Goal: Task Accomplishment & Management: Manage account settings

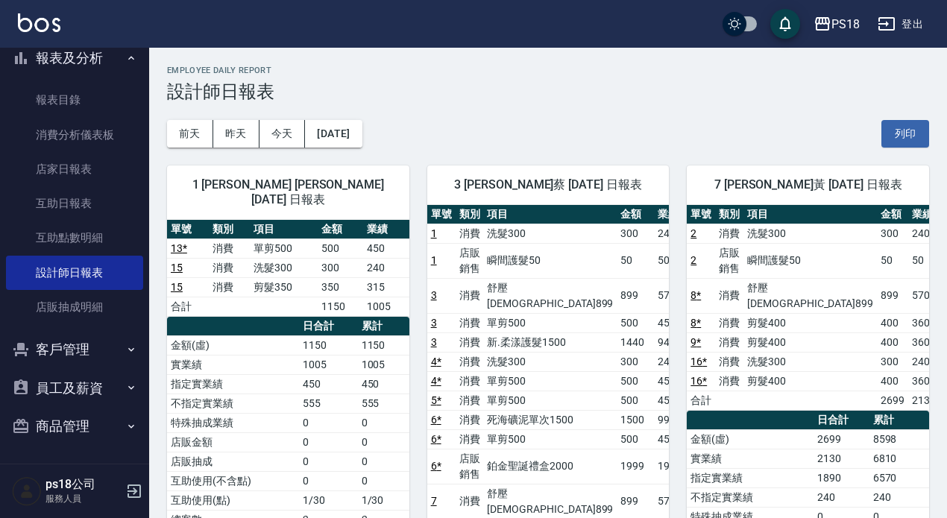
scroll to position [75, 0]
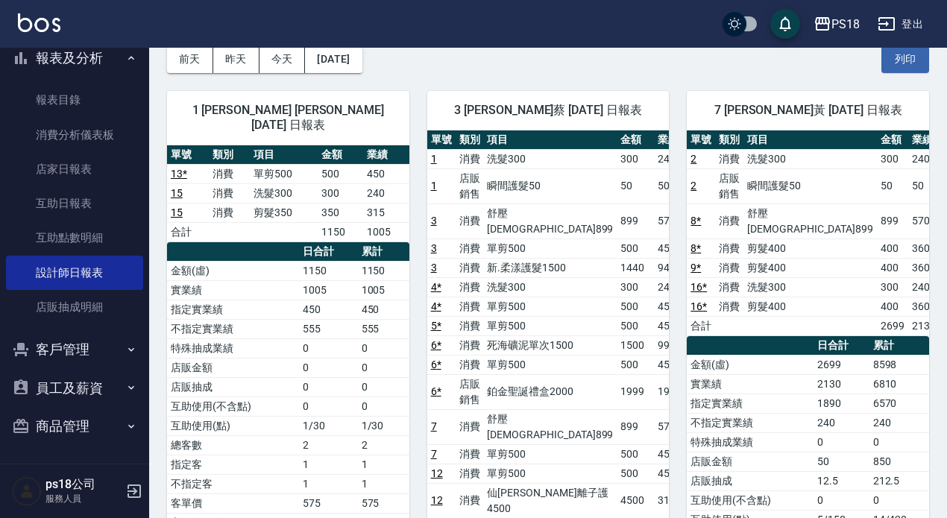
click at [113, 349] on button "客戶管理" at bounding box center [74, 349] width 137 height 39
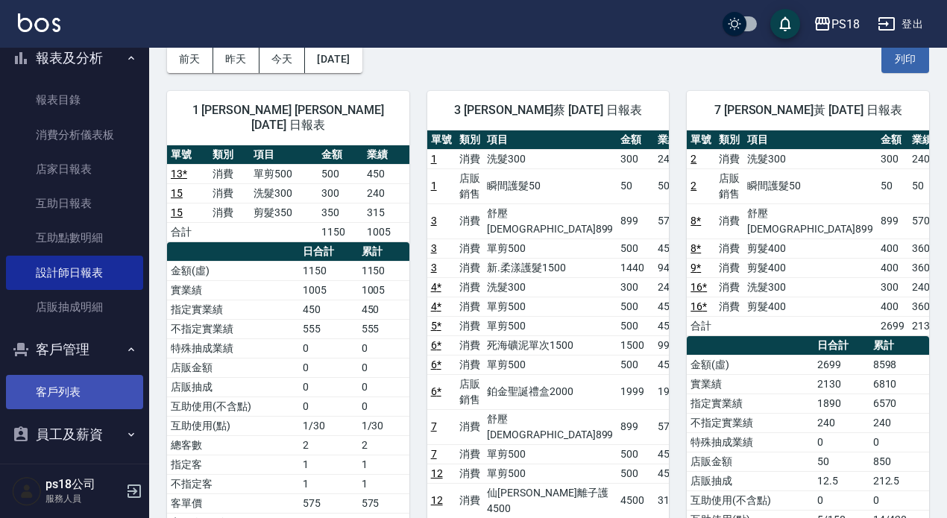
click at [77, 403] on link "客戶列表" at bounding box center [74, 392] width 137 height 34
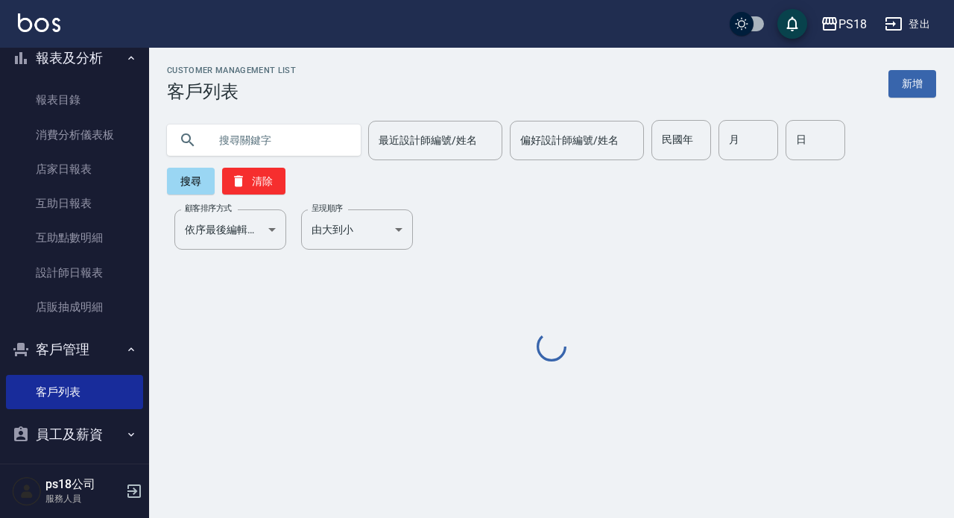
click at [267, 146] on input "text" at bounding box center [279, 140] width 140 height 40
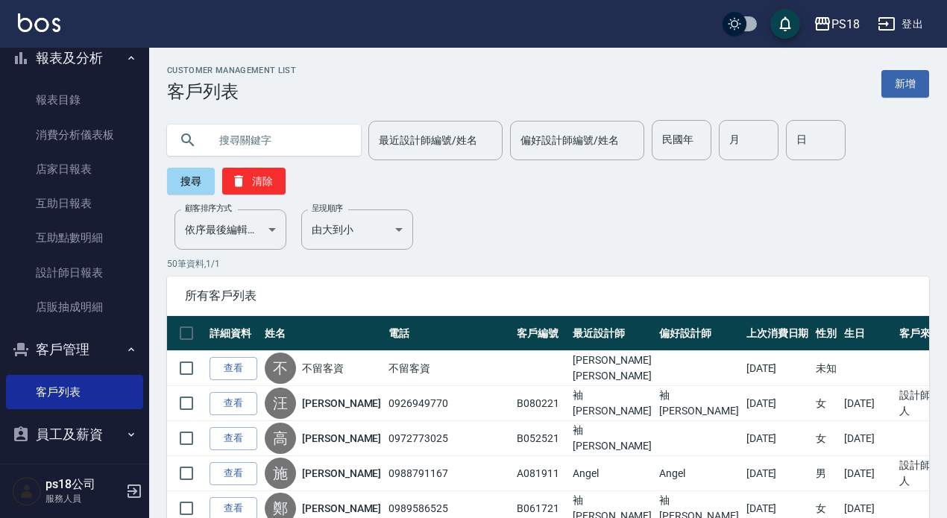
click at [265, 136] on input "text" at bounding box center [279, 140] width 140 height 40
type input "j"
type input "081821"
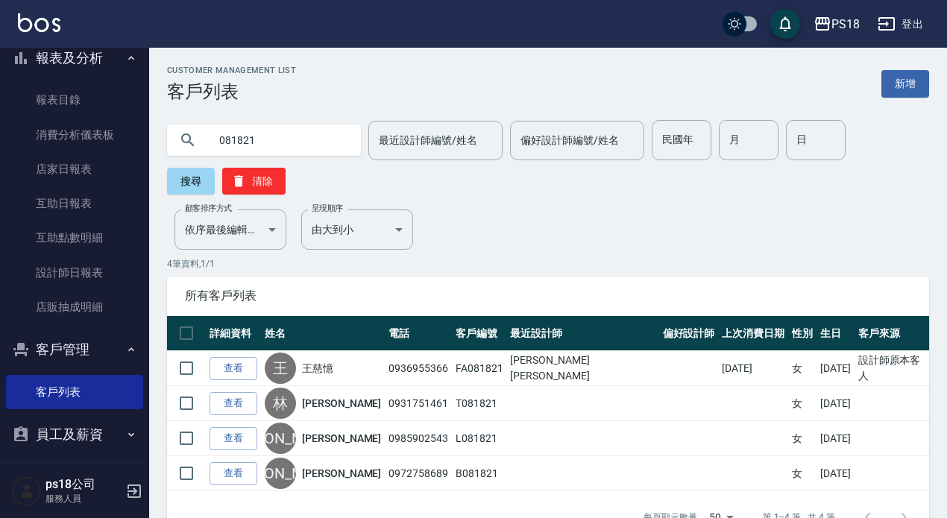
click at [333, 370] on link "王慈憶" at bounding box center [317, 368] width 31 height 15
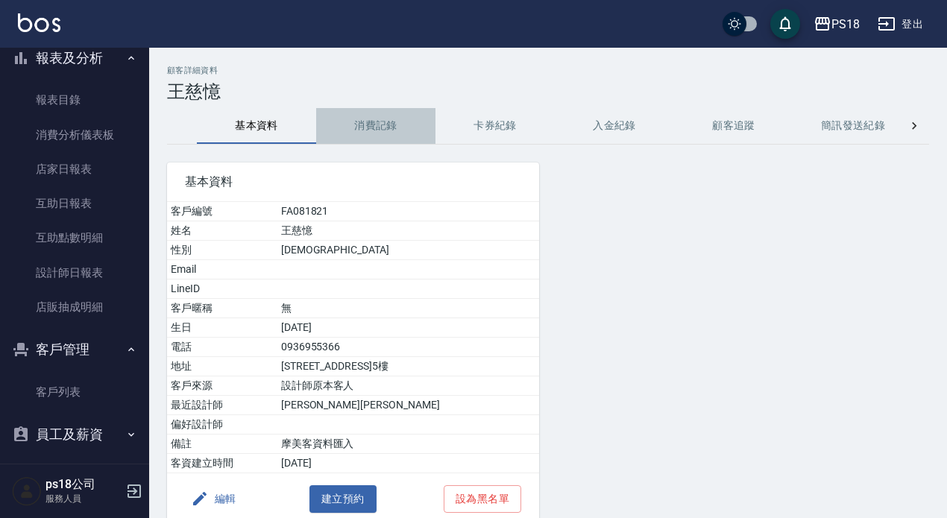
click at [391, 124] on button "消費記錄" at bounding box center [375, 126] width 119 height 36
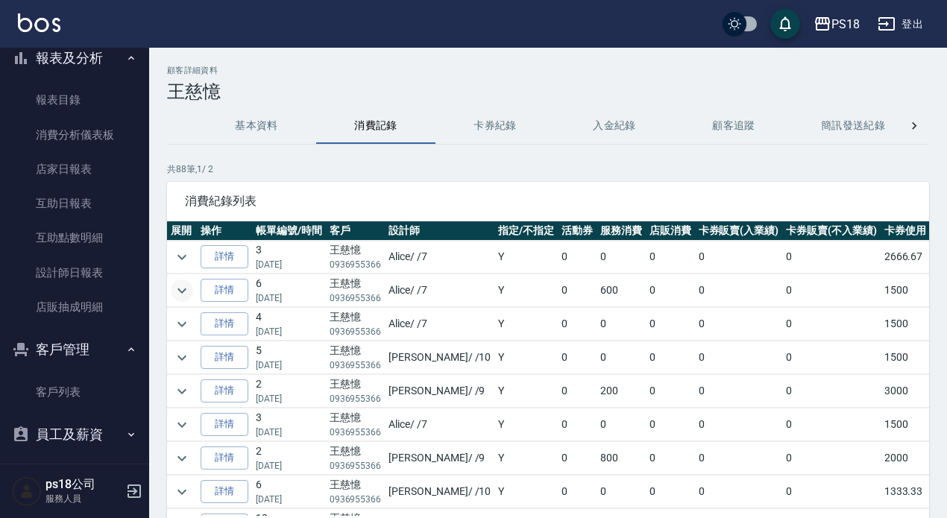
click at [182, 287] on icon "expand row" at bounding box center [182, 291] width 18 height 18
